Goal: Task Accomplishment & Management: Manage account settings

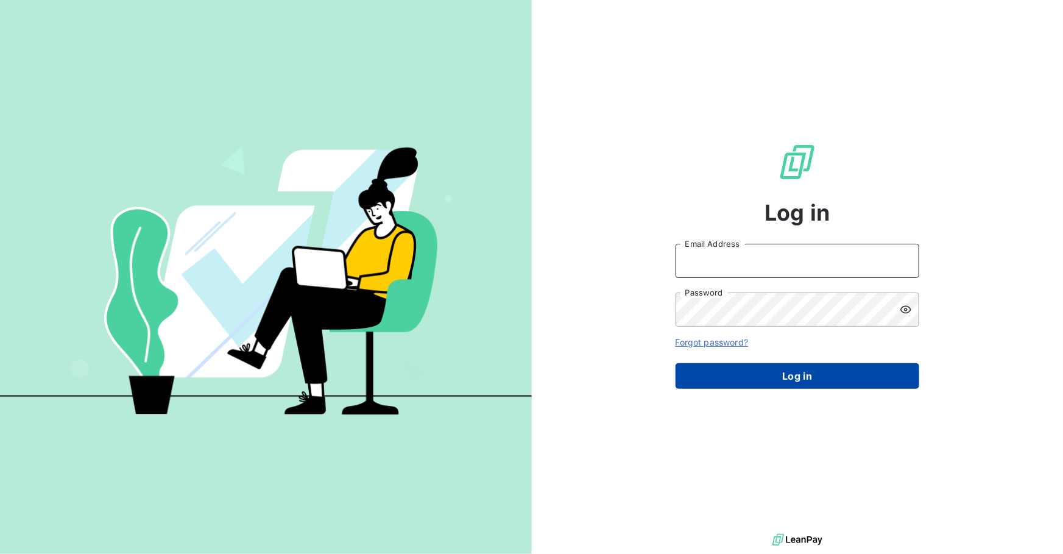
type input "ronan.cottin@graitec.com"
click at [758, 385] on button "Log in" at bounding box center [798, 376] width 244 height 26
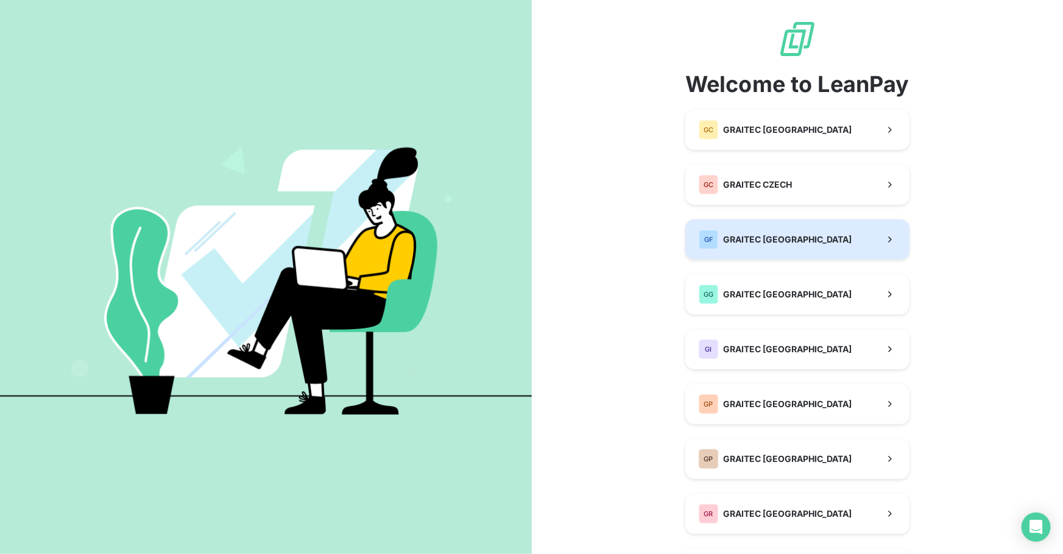
click at [792, 233] on span "GRAITEC FRANCE" at bounding box center [787, 239] width 129 height 12
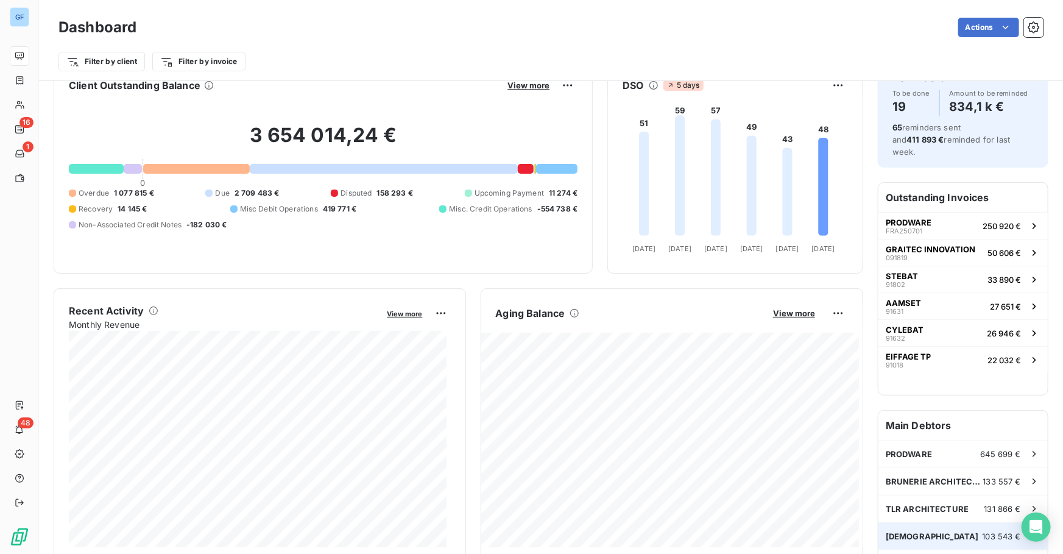
scroll to position [55, 0]
